Goal: Task Accomplishment & Management: Use online tool/utility

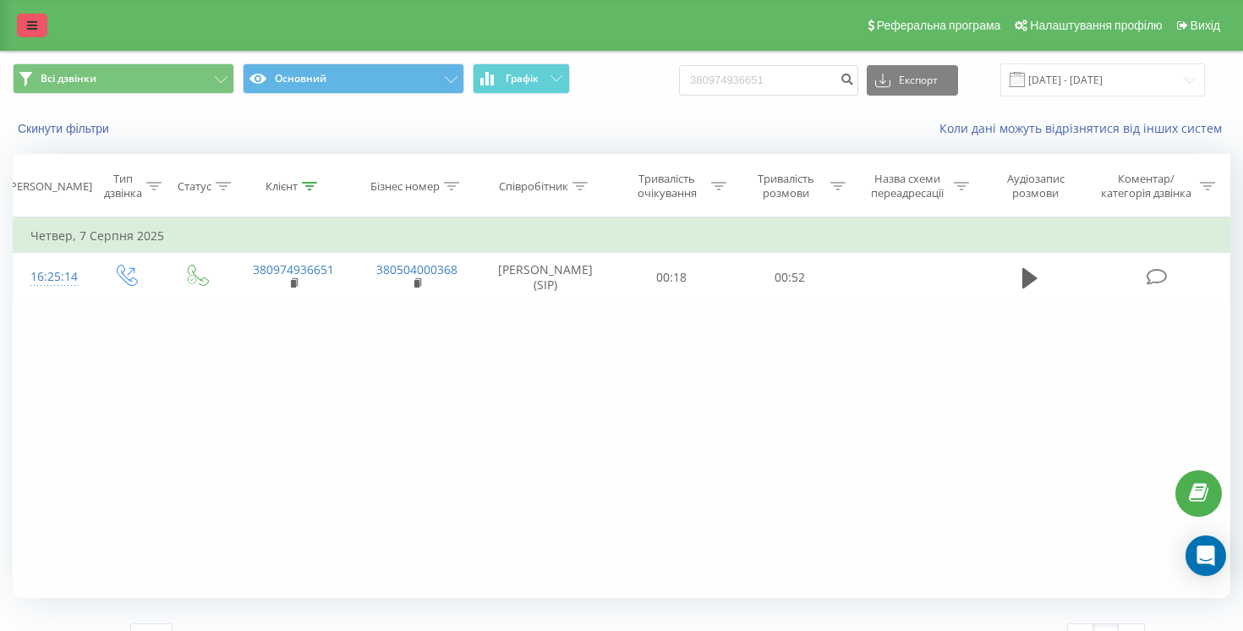
click at [30, 30] on icon at bounding box center [32, 25] width 10 height 12
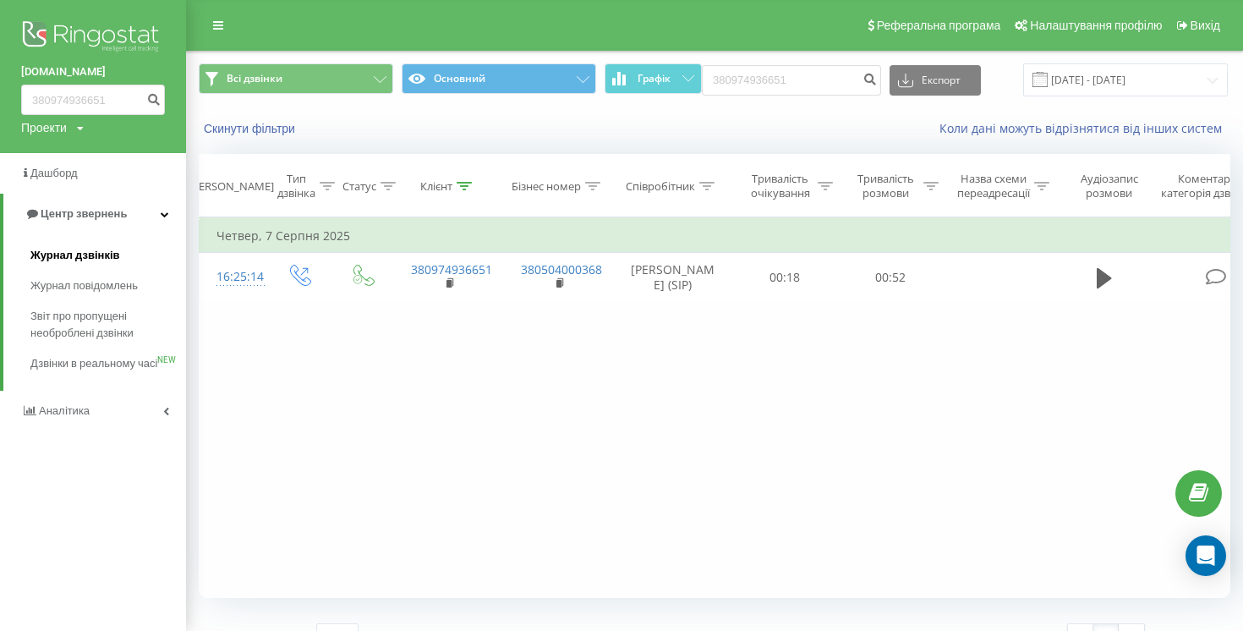
click at [70, 251] on span "Журнал дзвінків" at bounding box center [75, 255] width 90 height 17
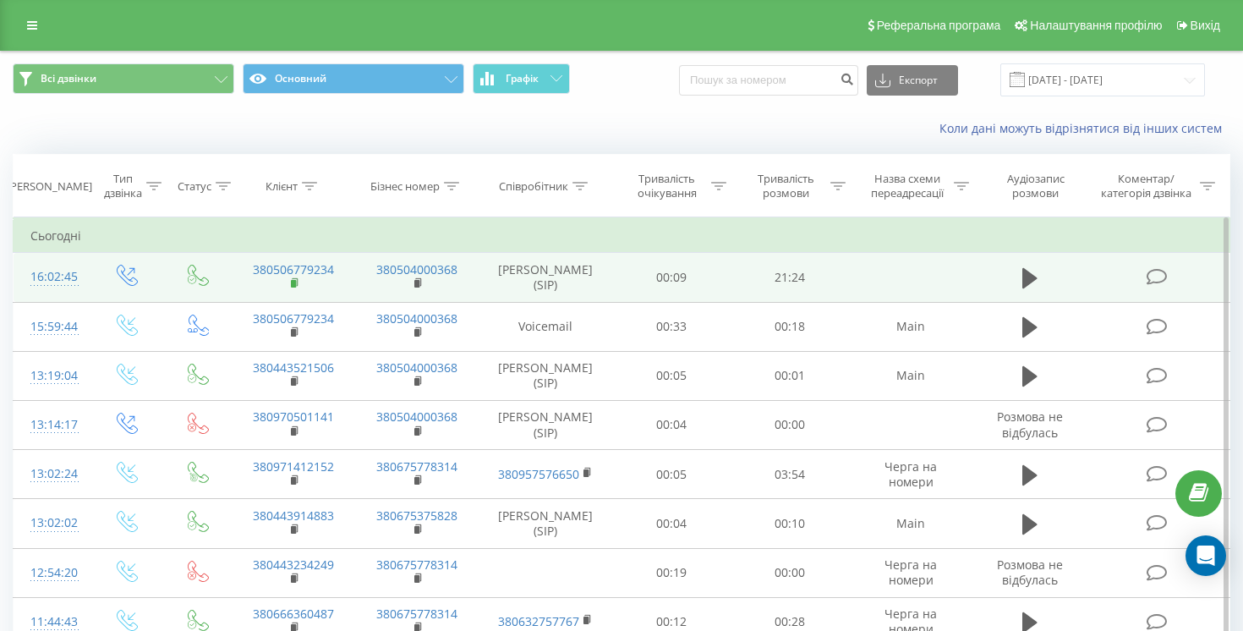
click at [291, 282] on rect at bounding box center [293, 284] width 5 height 8
